Goal: Task Accomplishment & Management: Use online tool/utility

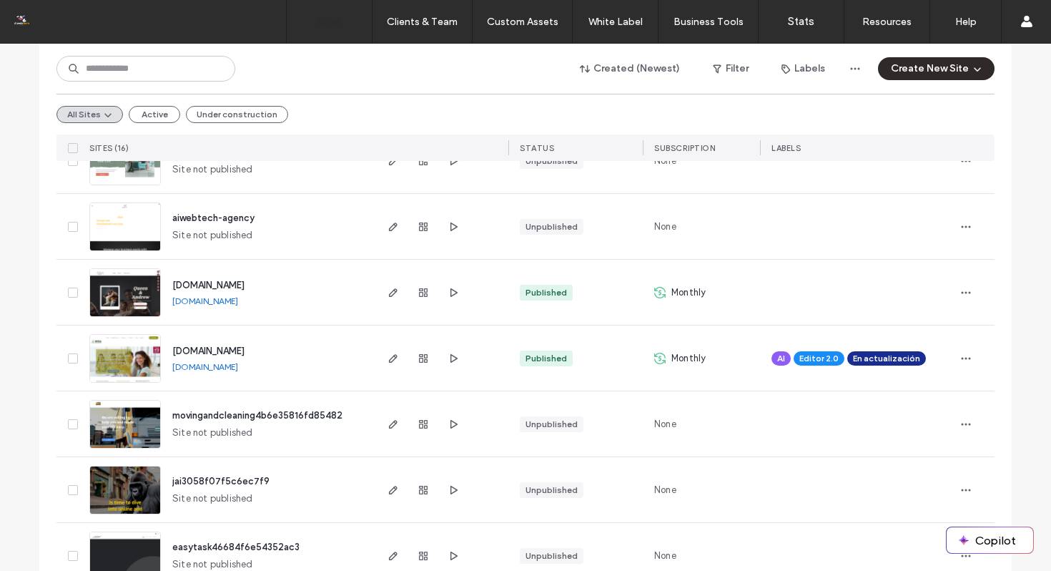
scroll to position [541, 0]
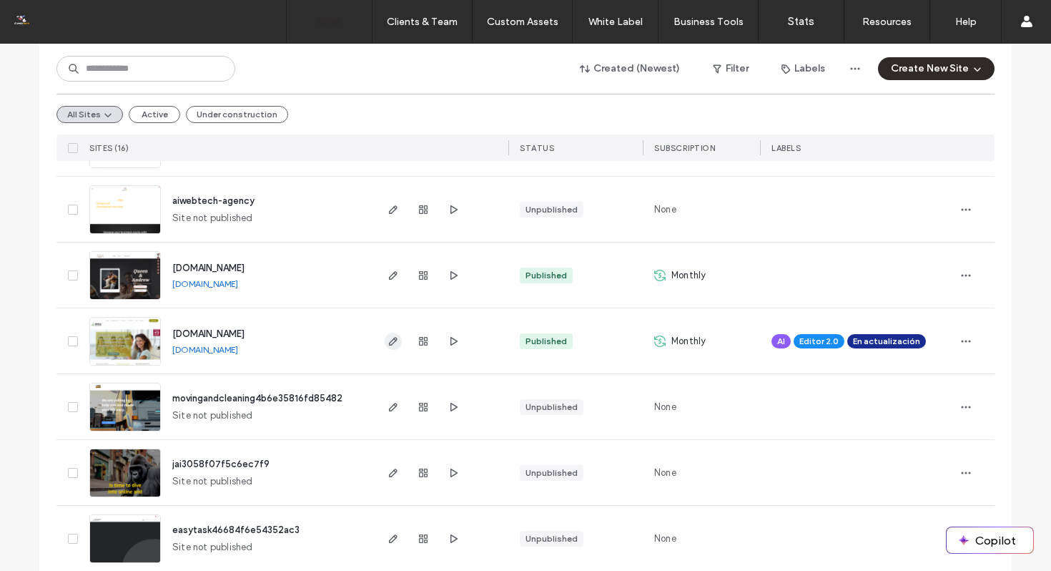
click at [388, 343] on icon "button" at bounding box center [393, 340] width 11 height 11
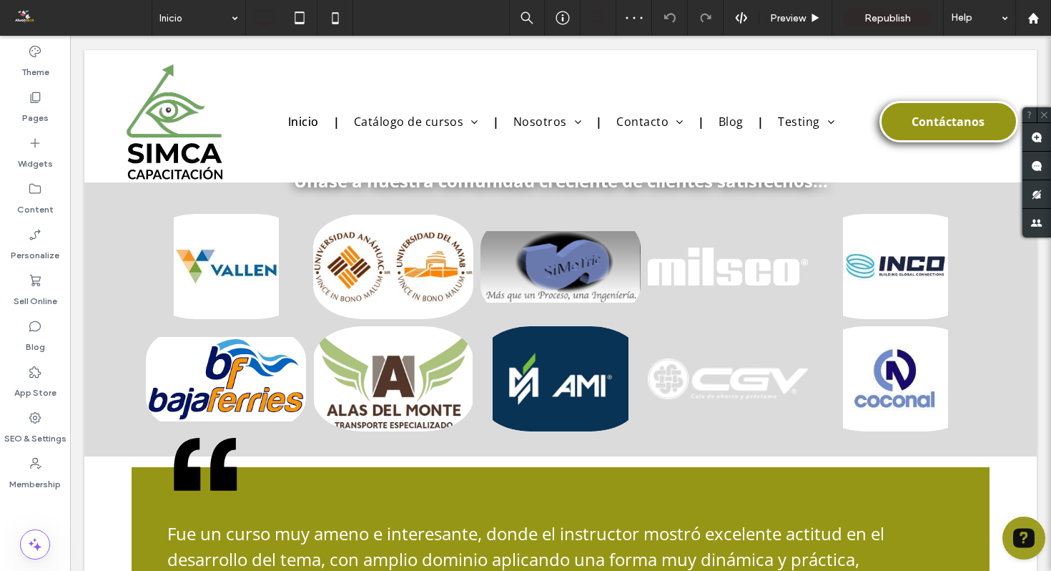
click at [37, 109] on label "Pages" at bounding box center [35, 114] width 26 height 20
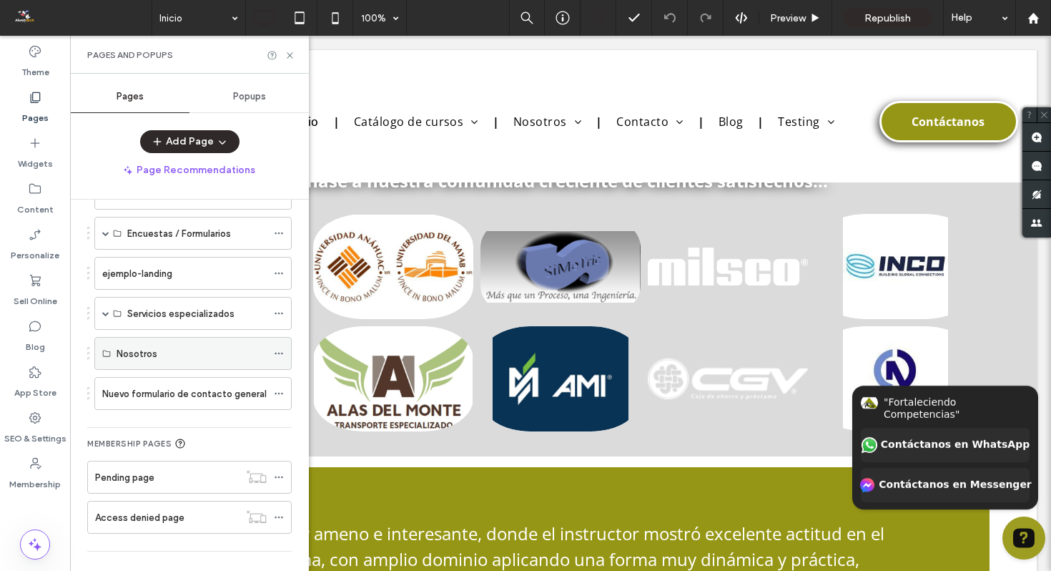
scroll to position [371, 0]
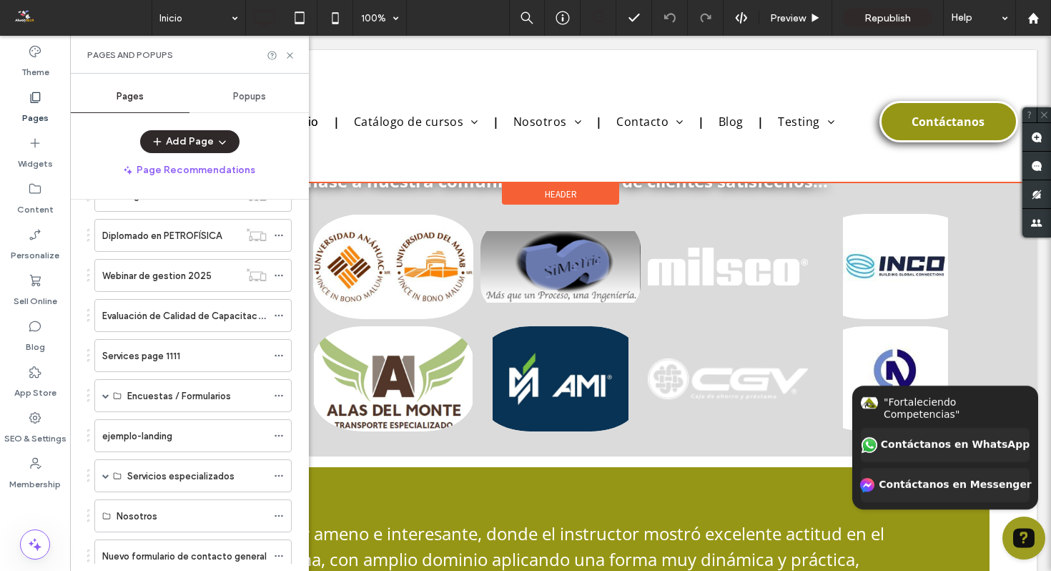
click at [458, 119] on div at bounding box center [560, 116] width 953 height 132
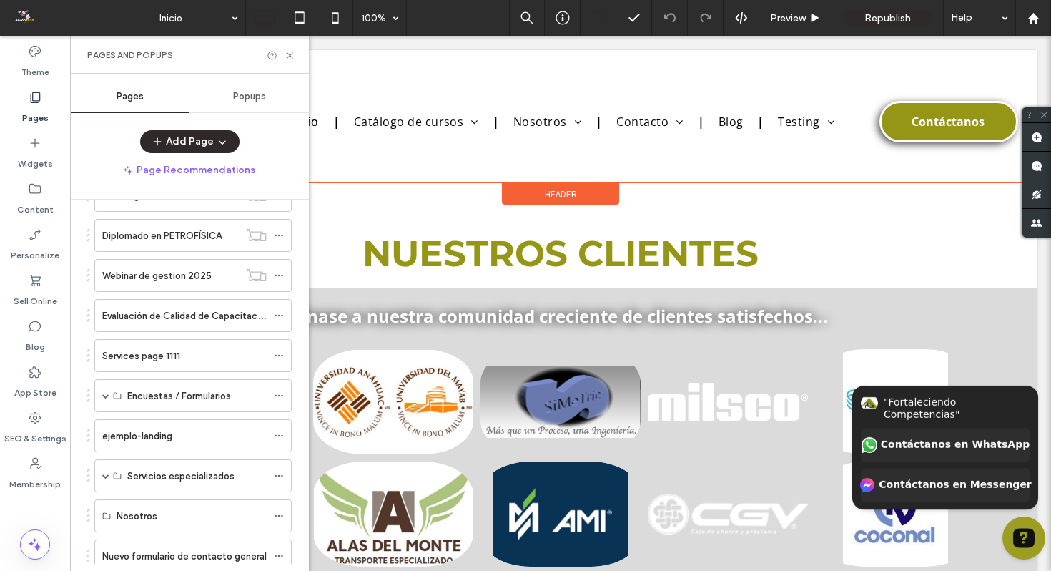
click at [458, 119] on div at bounding box center [560, 116] width 953 height 132
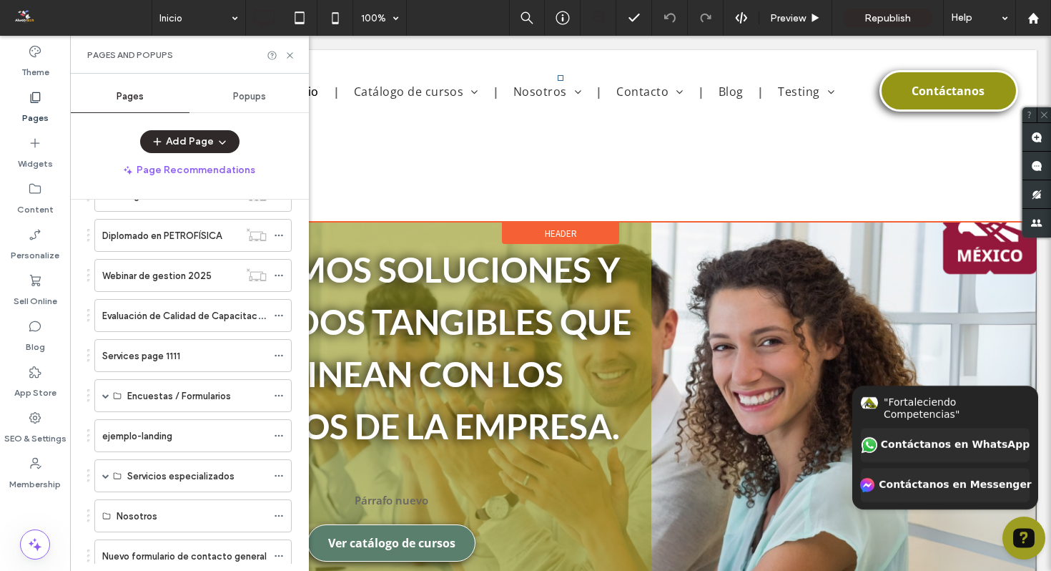
scroll to position [0, 0]
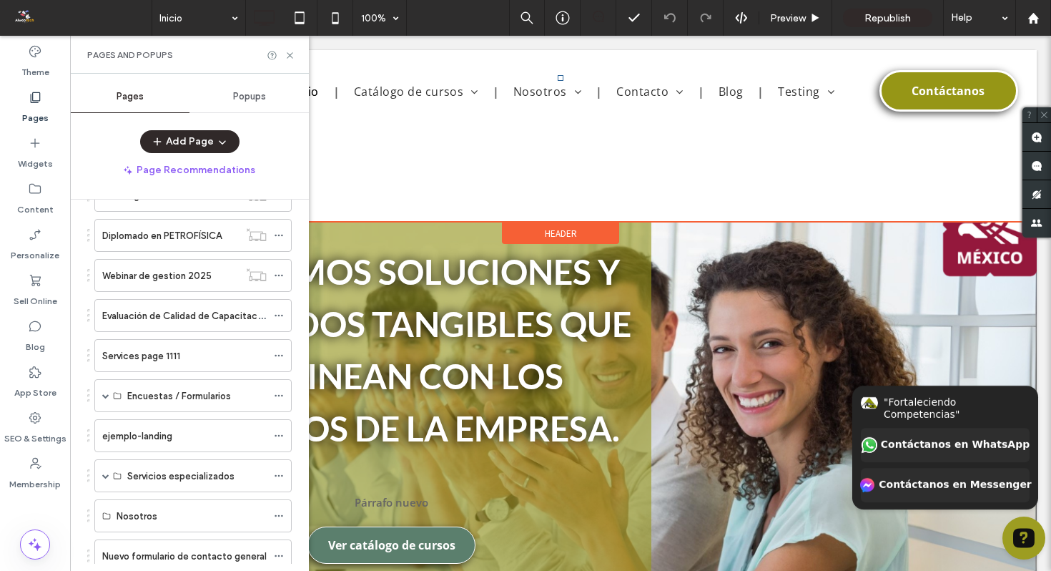
click at [458, 119] on link "Catálogos de cursos" at bounding box center [462, 115] width 217 height 39
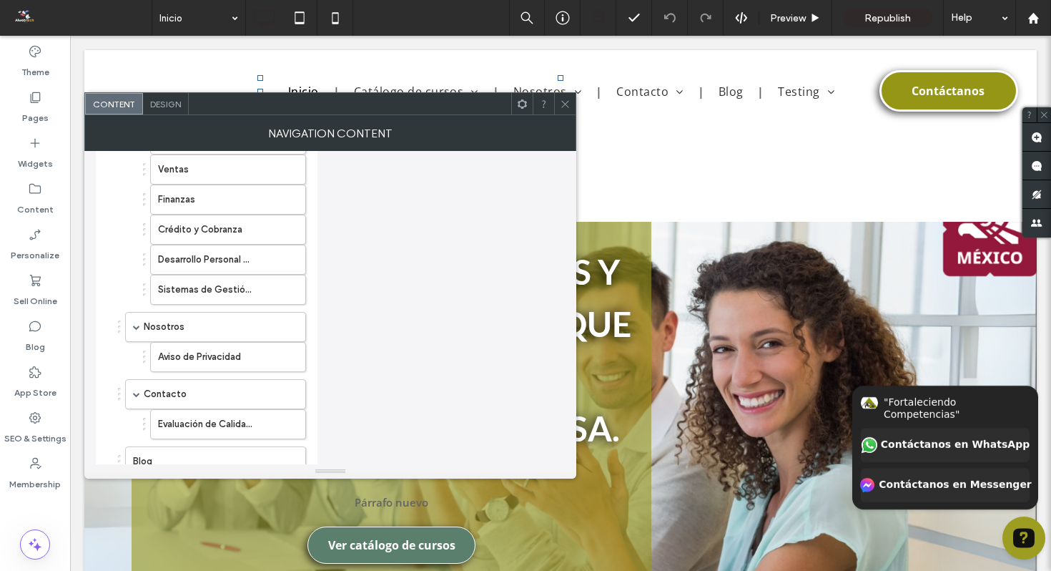
scroll to position [569, 0]
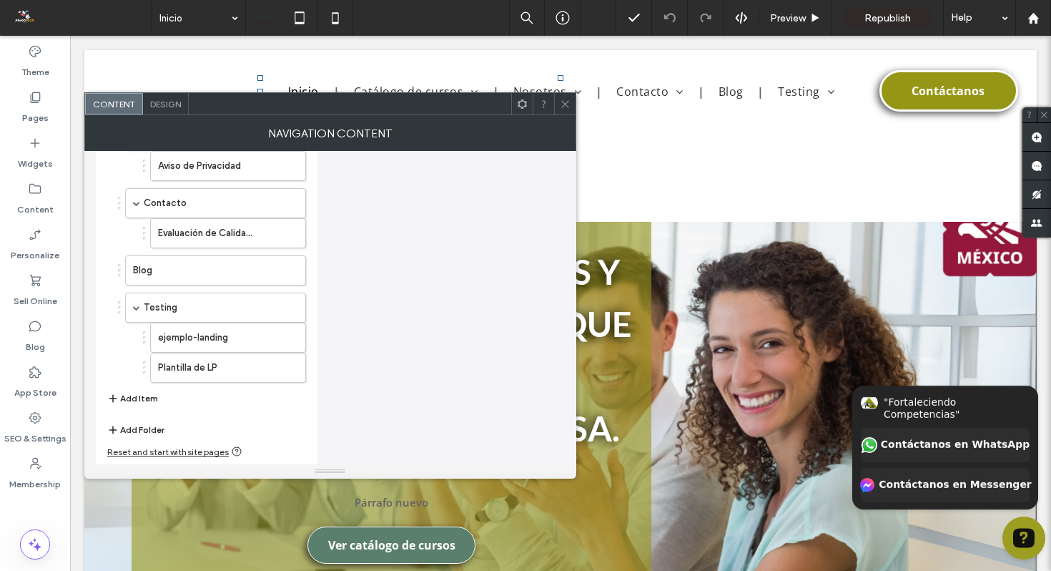
click at [126, 398] on button "Add Item" at bounding box center [132, 398] width 51 height 17
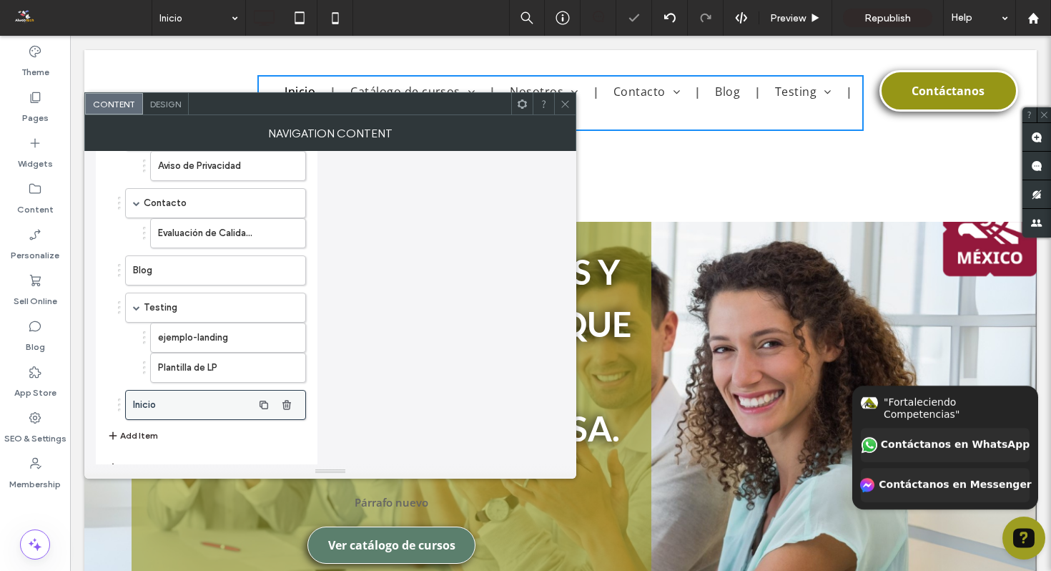
click at [197, 406] on label "Inicio" at bounding box center [192, 405] width 119 height 29
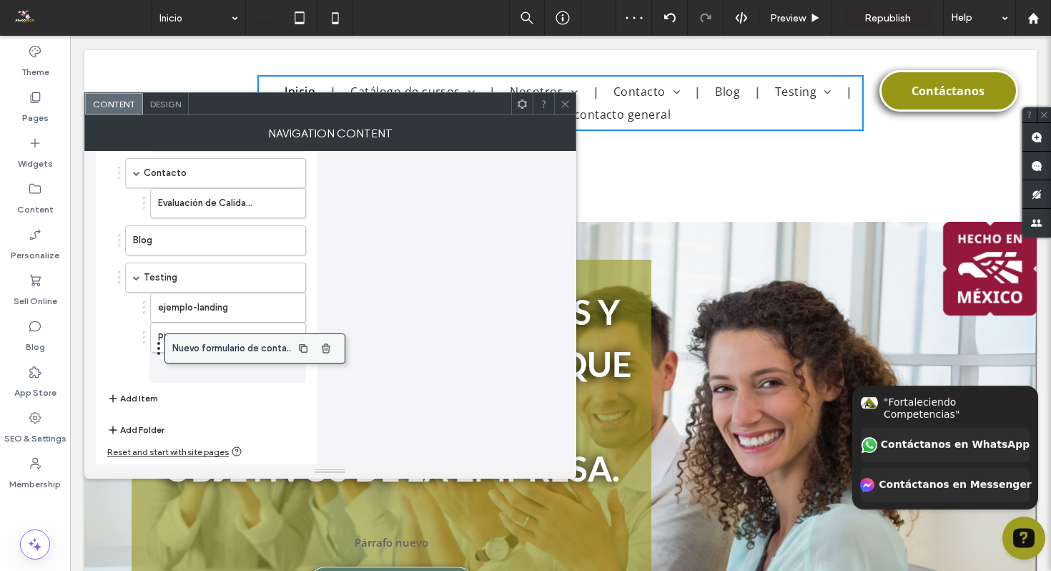
scroll to position [599, 0]
drag, startPoint x: 145, startPoint y: 366, endPoint x: 186, endPoint y: 355, distance: 42.3
click at [566, 105] on icon at bounding box center [565, 104] width 11 height 11
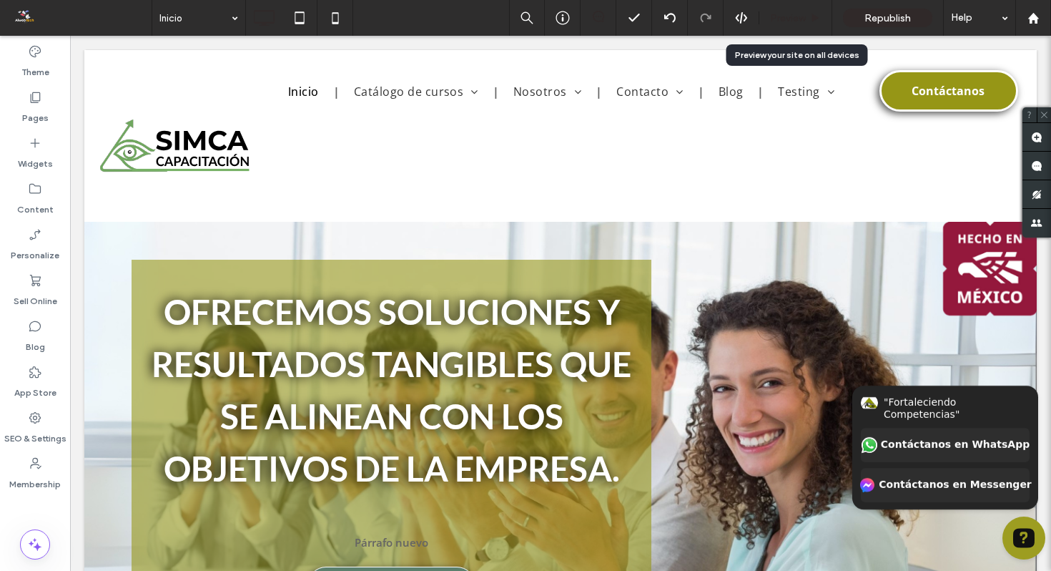
click at [805, 17] on span "Preview" at bounding box center [788, 18] width 36 height 12
